Goal: Use online tool/utility: Utilize a website feature to perform a specific function

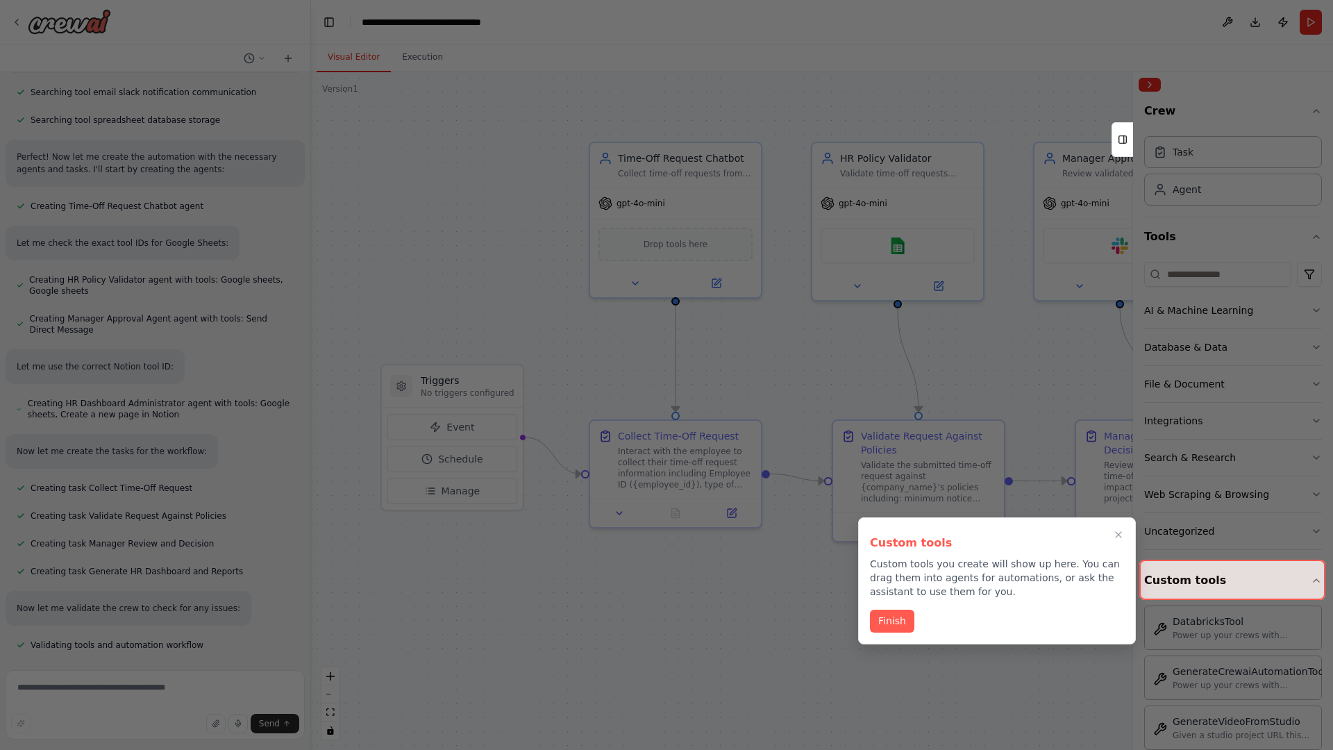
scroll to position [1408, 0]
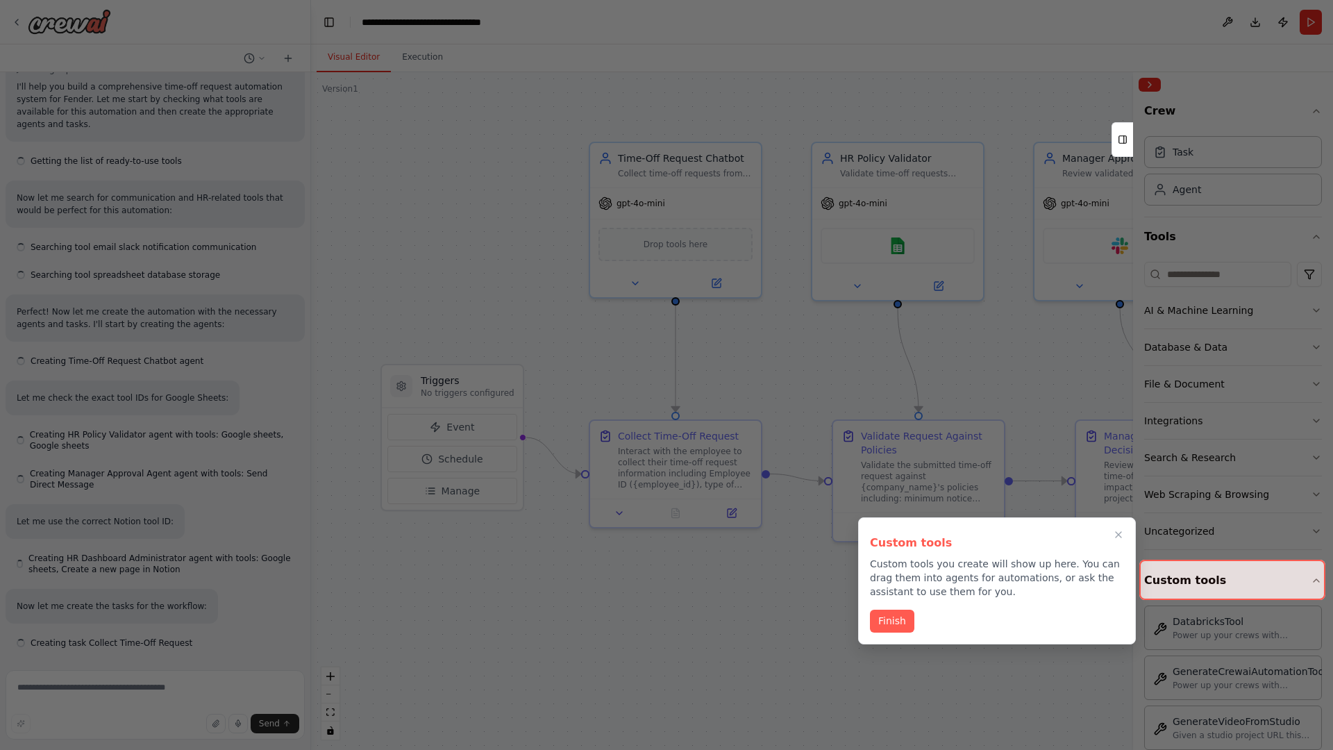
scroll to position [1420, 0]
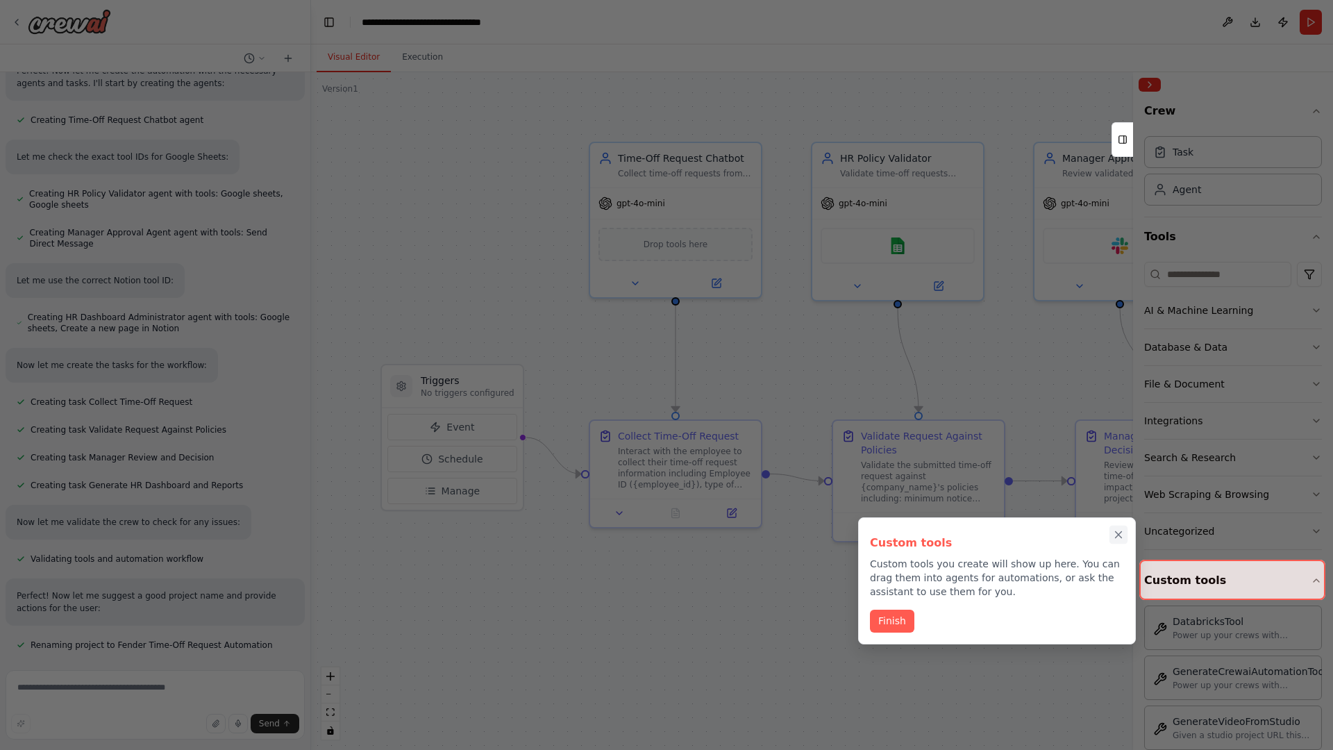
click at [1119, 535] on icon "Close walkthrough" at bounding box center [1119, 535] width 6 height 6
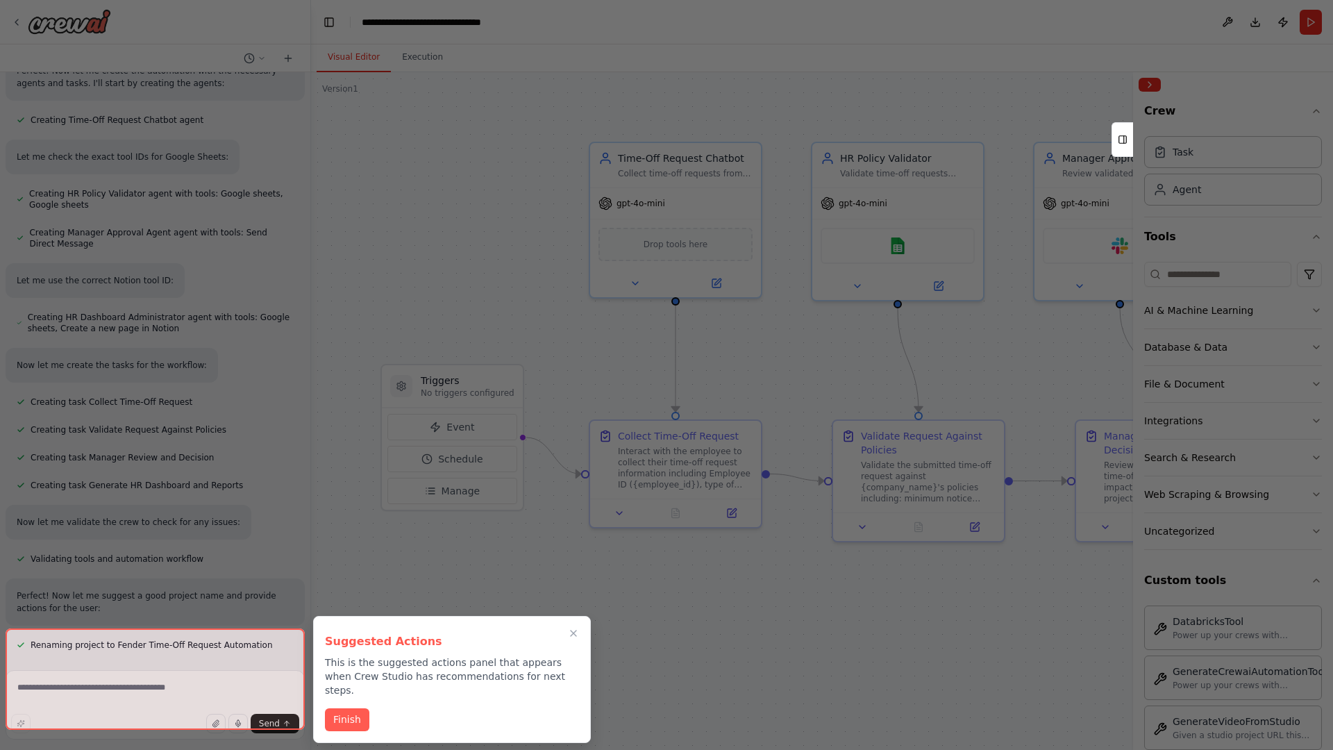
scroll to position [1533, 0]
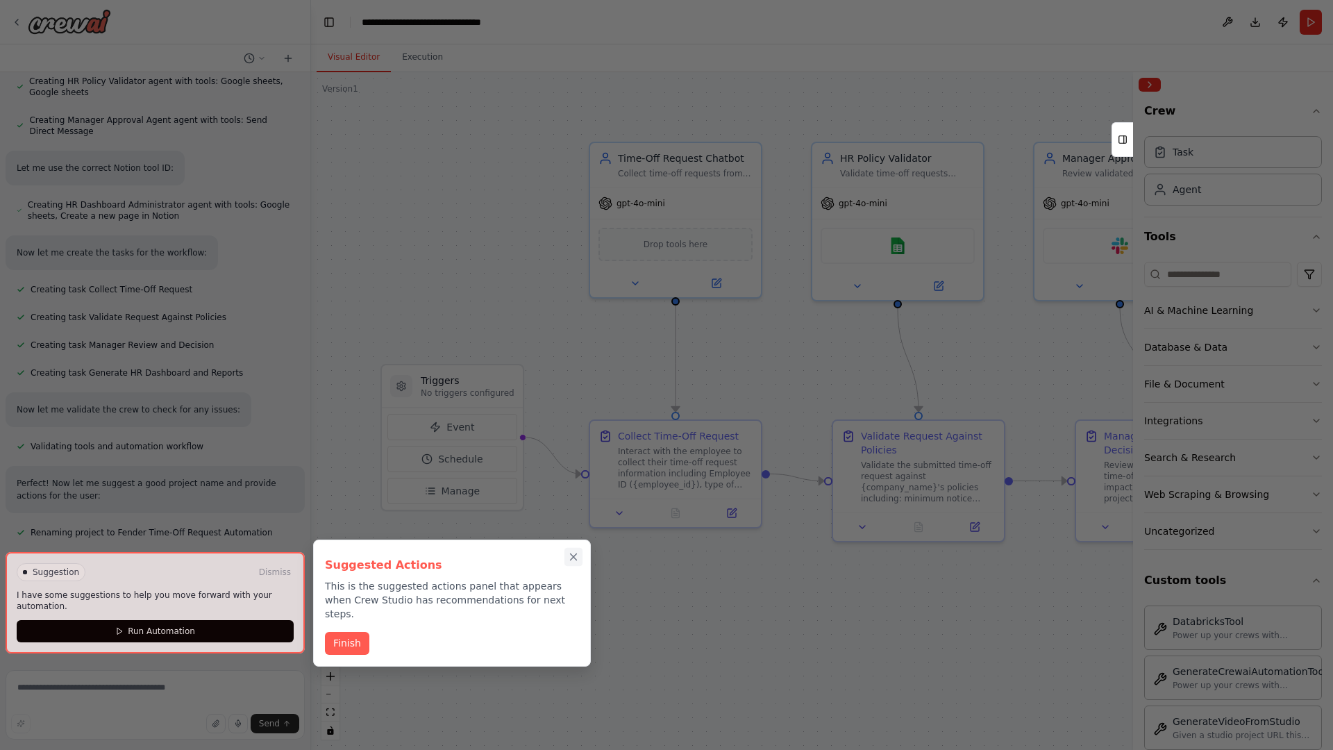
click at [574, 557] on icon "Close walkthrough" at bounding box center [574, 557] width 6 height 6
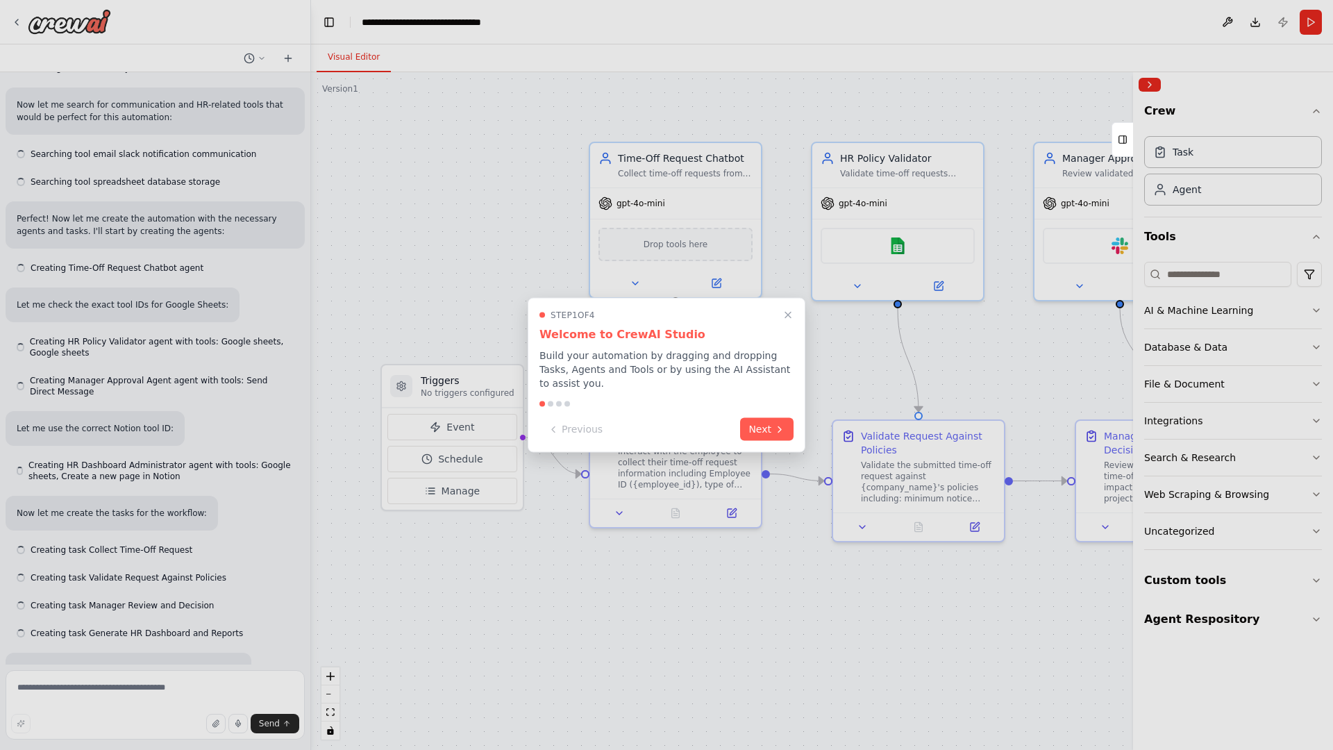
scroll to position [1533, 0]
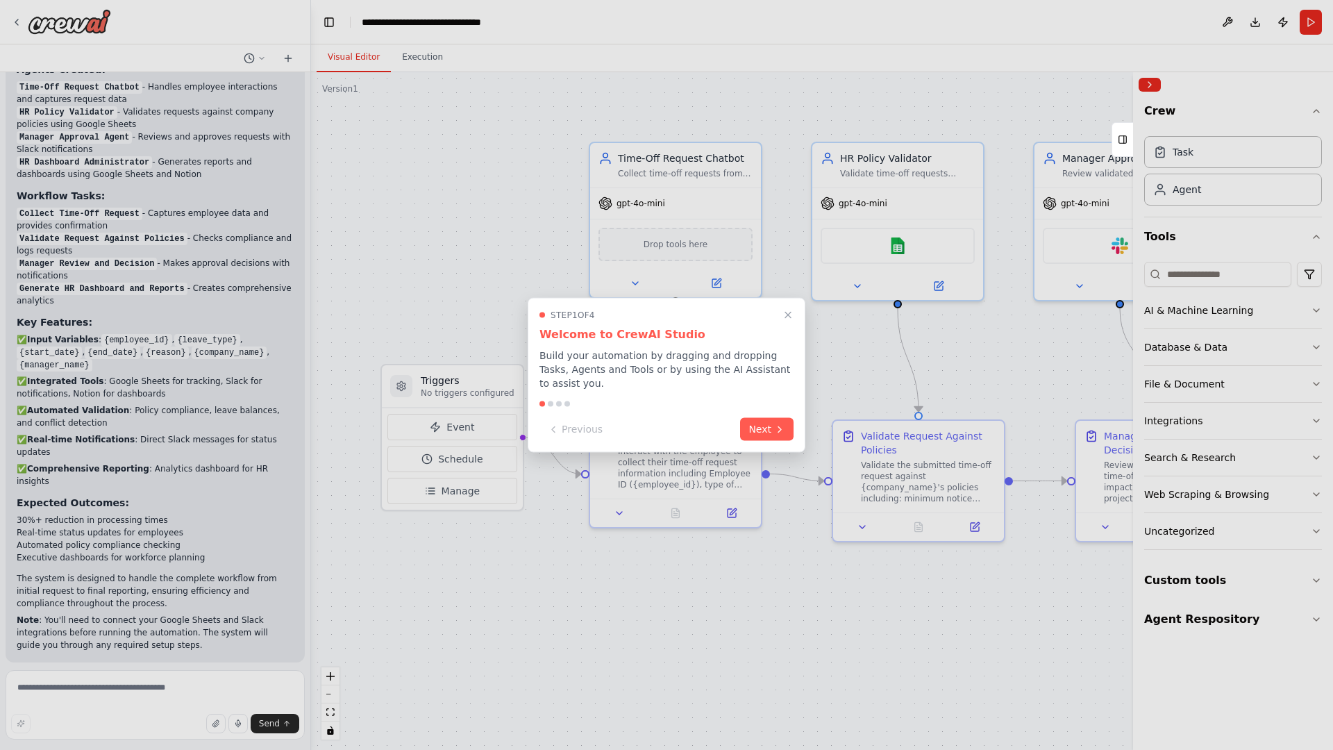
scroll to position [2088, 0]
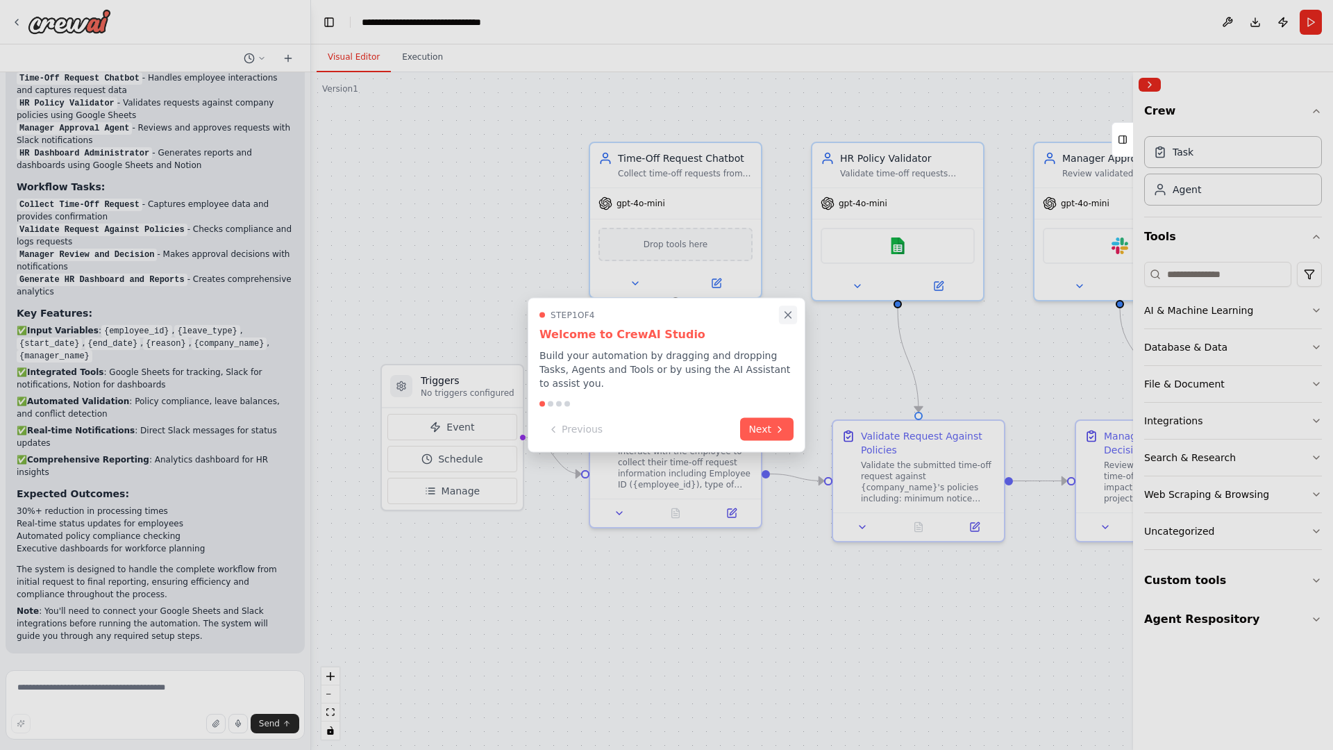
click at [788, 315] on icon "Close walkthrough" at bounding box center [788, 315] width 6 height 6
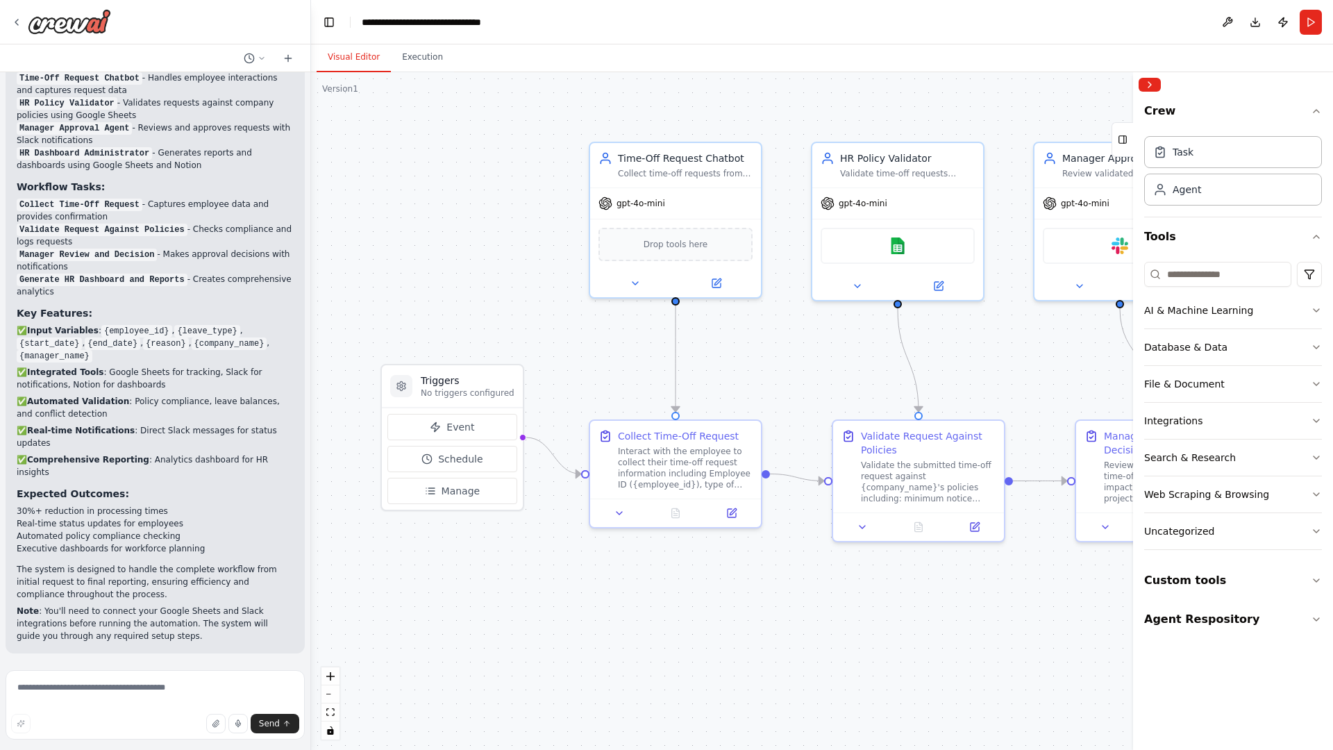
scroll to position [0, 0]
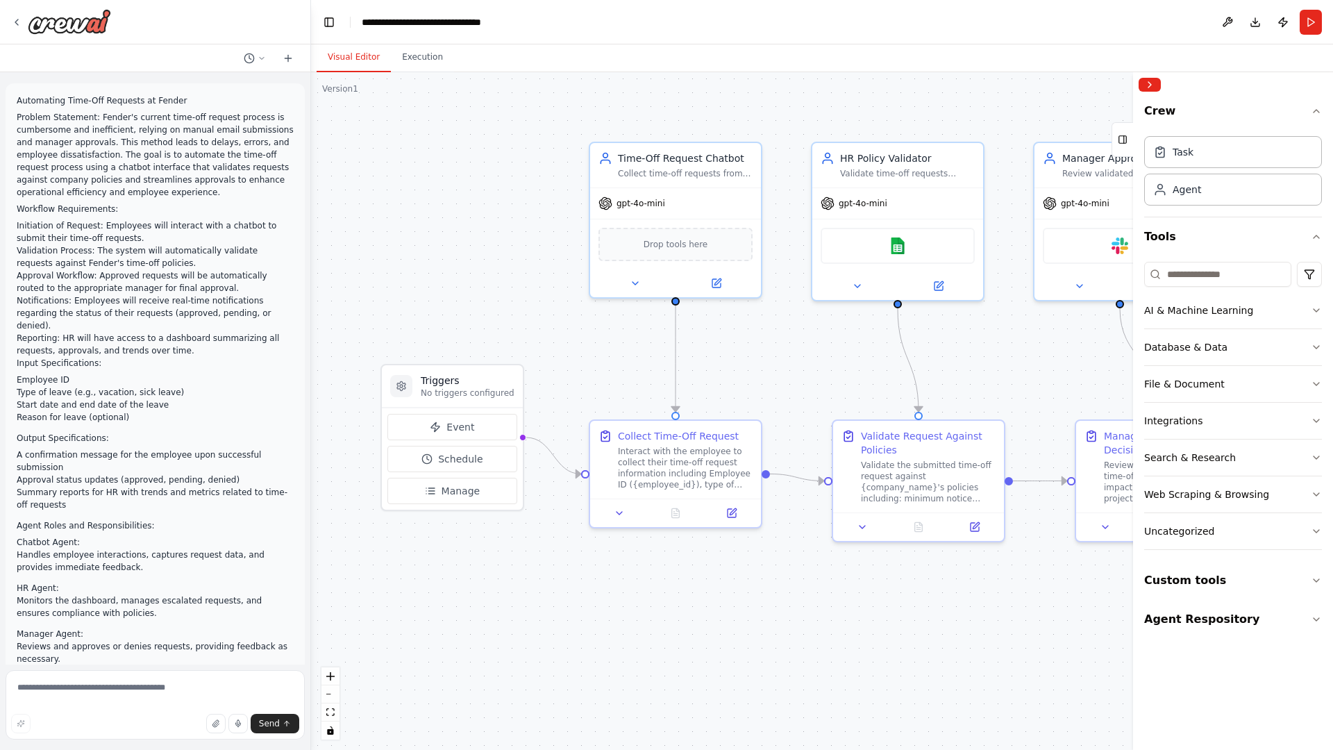
click at [19, 97] on p "Automating Time-Off Requests at Fender" at bounding box center [155, 100] width 277 height 13
click at [409, 153] on div ".deletable-edge-delete-btn { width: 20px; height: 20px; border: 0px solid #ffff…" at bounding box center [822, 411] width 1022 height 678
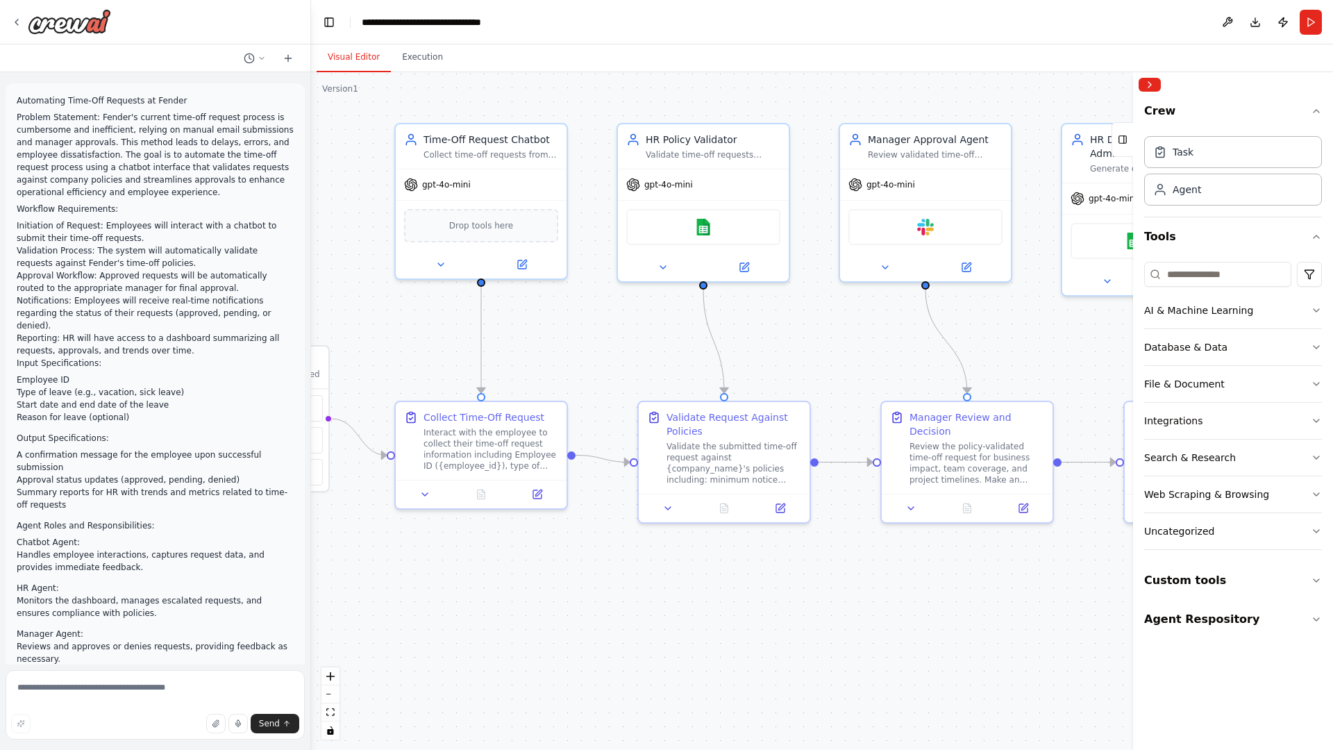
drag, startPoint x: 487, startPoint y: 135, endPoint x: 195, endPoint y: 107, distance: 293.0
click at [195, 107] on div "Automating Time-Off Requests at Fender Problem Statement: Fender's current time…" at bounding box center [666, 375] width 1333 height 750
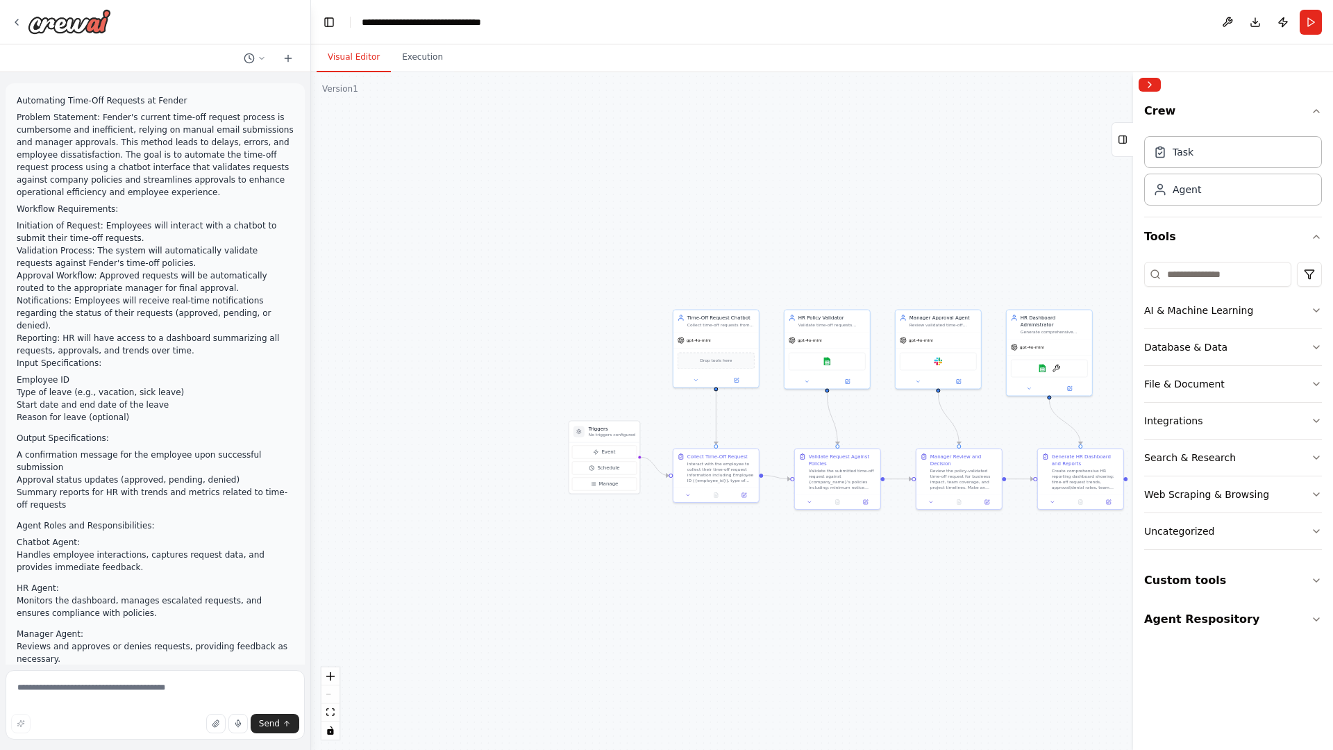
drag, startPoint x: 595, startPoint y: 178, endPoint x: 735, endPoint y: 276, distance: 170.7
click at [735, 276] on div ".deletable-edge-delete-btn { width: 20px; height: 20px; border: 0px solid #ffff…" at bounding box center [822, 411] width 1022 height 678
